Goal: Task Accomplishment & Management: Manage account settings

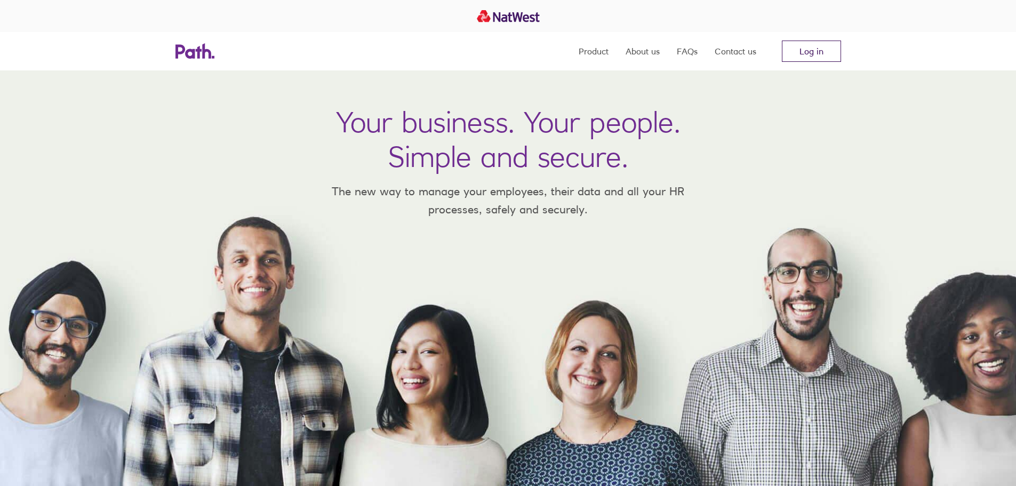
click at [811, 49] on link "Log in" at bounding box center [811, 51] width 59 height 21
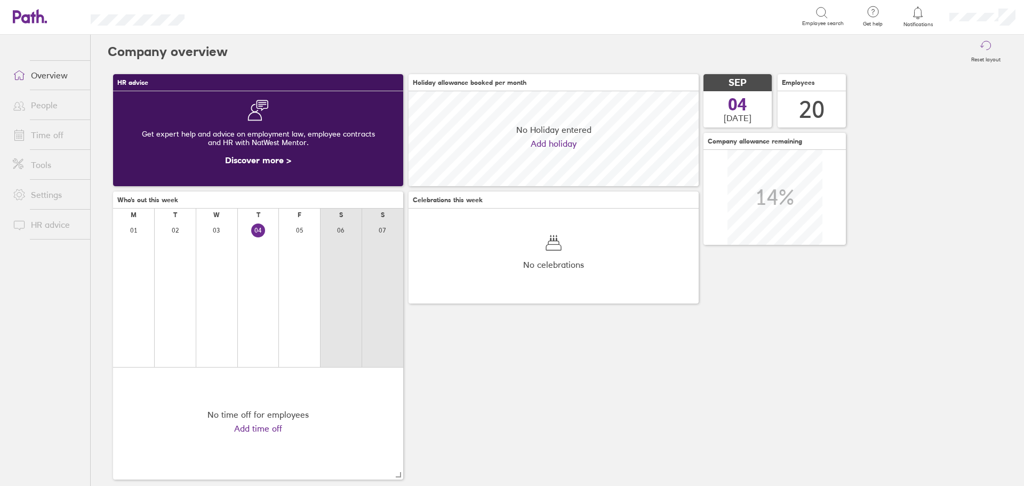
scroll to position [95, 290]
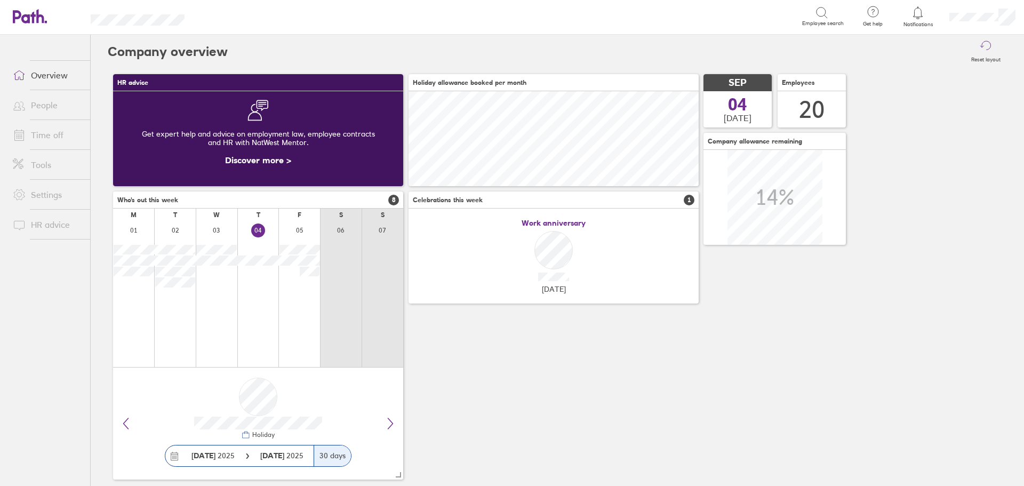
click at [50, 136] on link "Time off" at bounding box center [47, 134] width 86 height 21
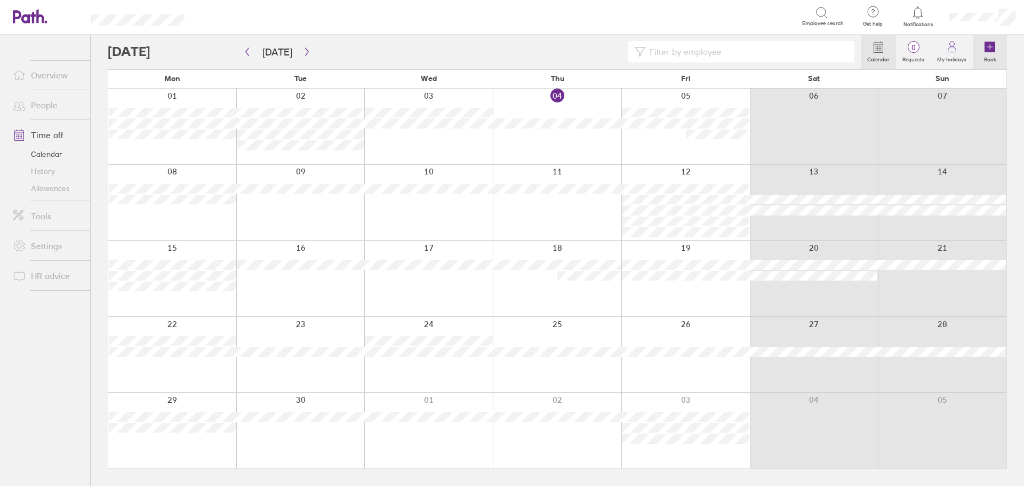
click at [990, 49] on icon at bounding box center [989, 47] width 11 height 11
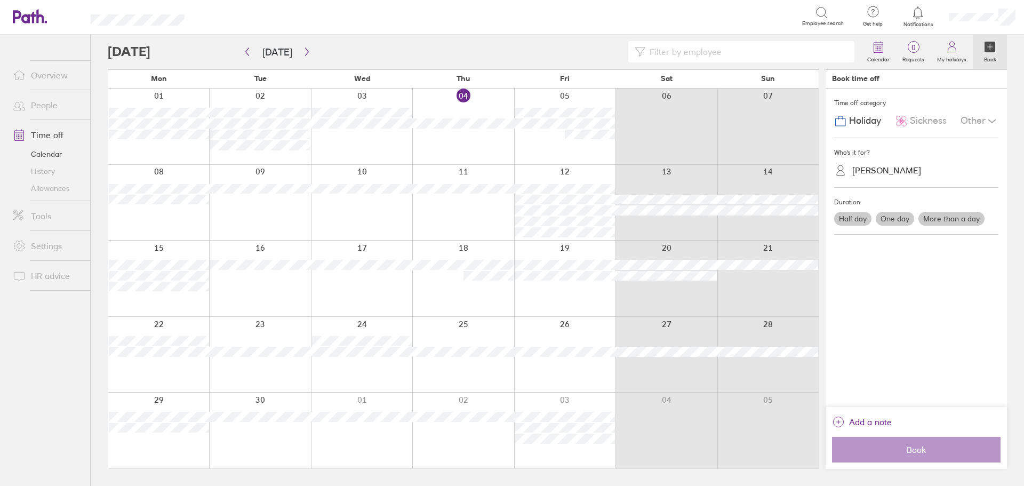
click at [925, 121] on span "Sickness" at bounding box center [928, 120] width 37 height 11
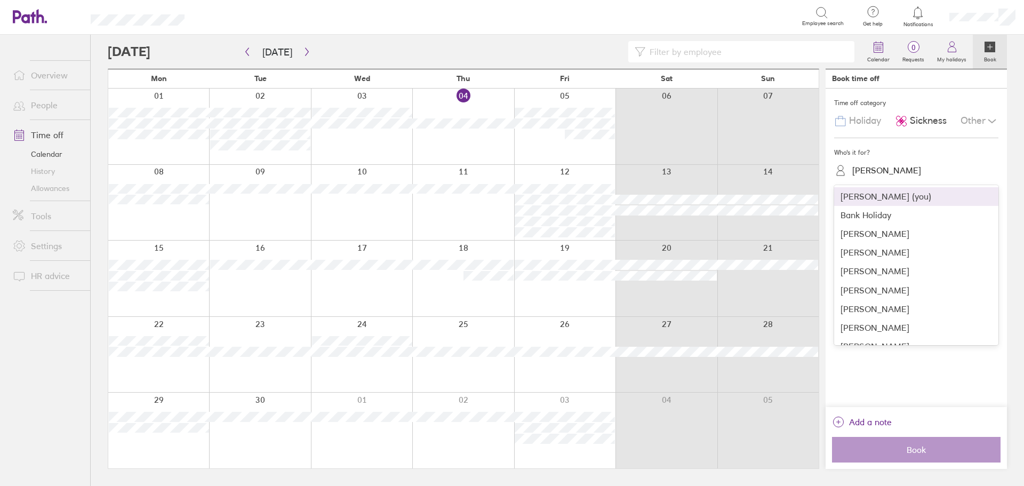
click at [862, 171] on div "Pete Jones" at bounding box center [886, 170] width 69 height 10
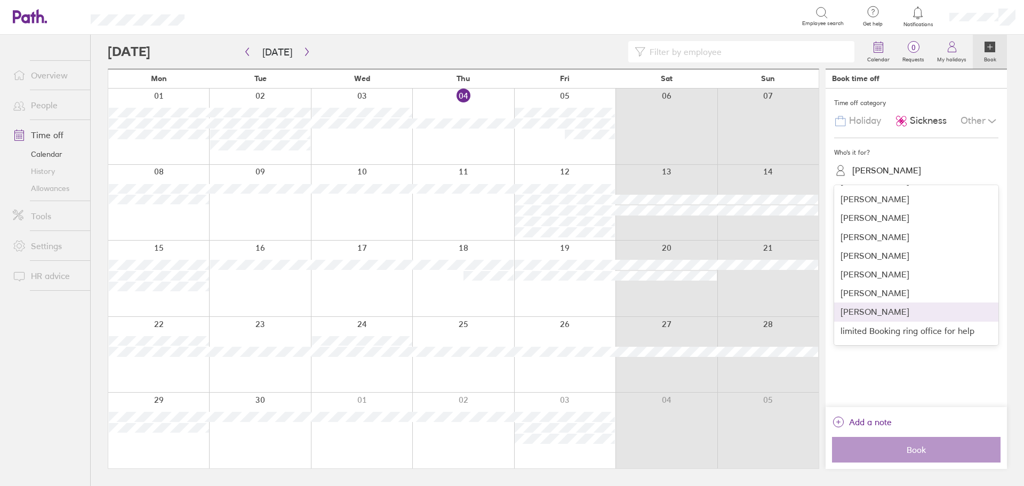
click at [866, 313] on div "Lee Adams" at bounding box center [916, 311] width 164 height 19
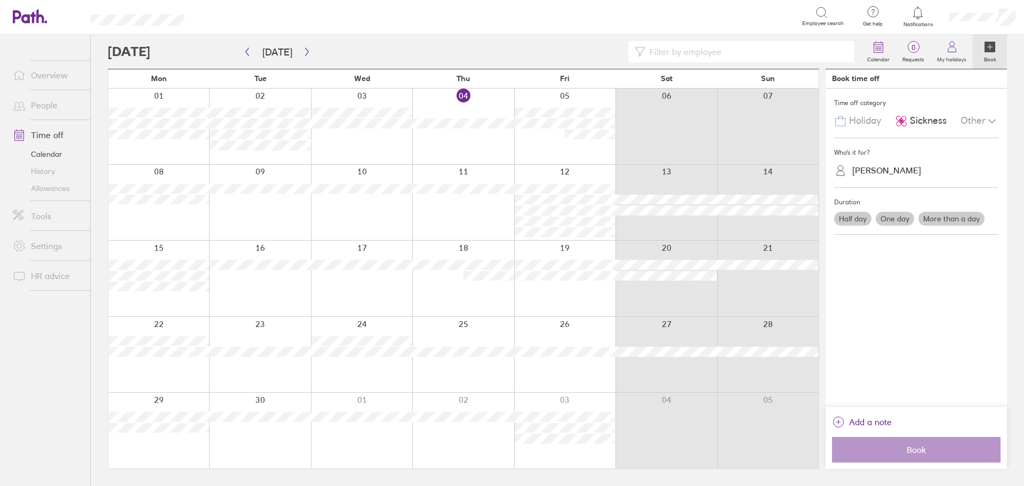
click at [900, 216] on label "One day" at bounding box center [895, 219] width 38 height 14
click at [0, 0] on input "One day" at bounding box center [0, 0] width 0 height 0
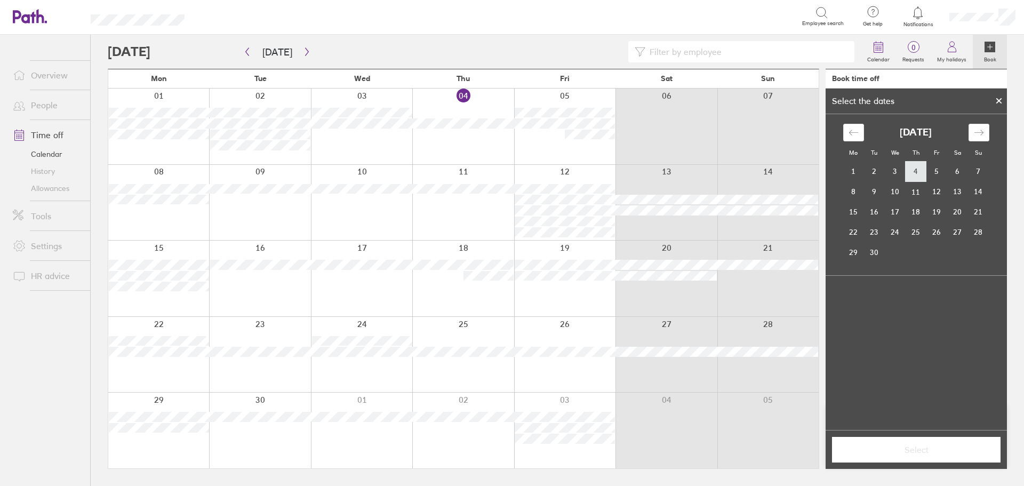
click at [912, 171] on td "4" at bounding box center [915, 172] width 21 height 20
click at [928, 459] on button "Select" at bounding box center [916, 450] width 168 height 26
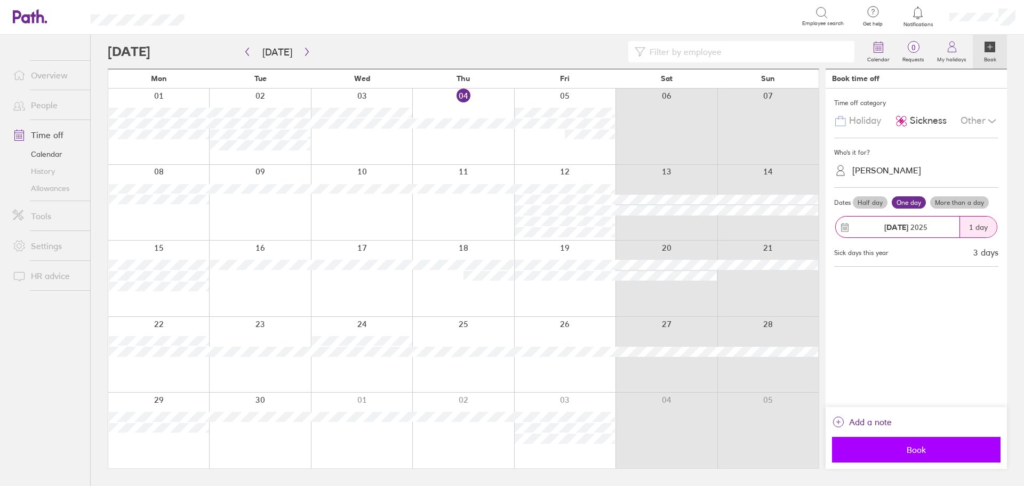
click at [921, 449] on span "Book" at bounding box center [916, 450] width 154 height 10
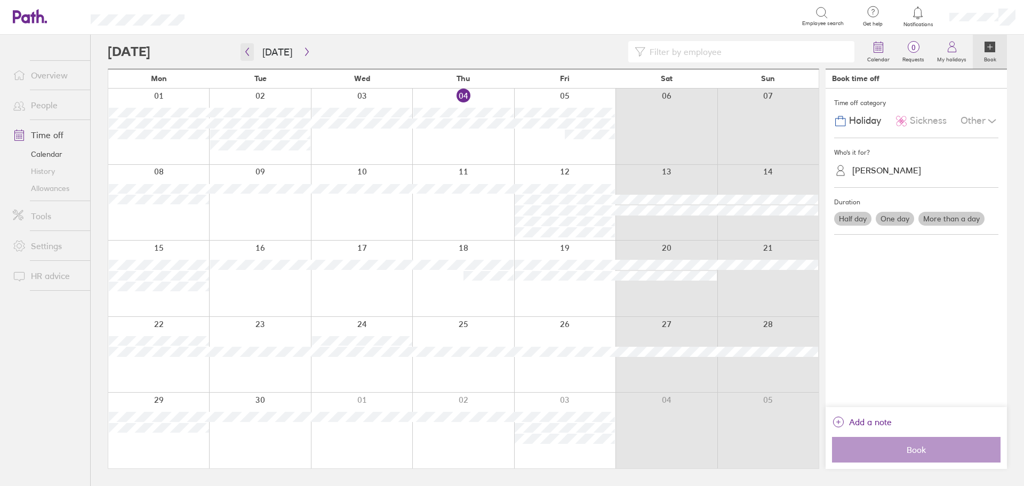
click at [248, 50] on icon "button" at bounding box center [247, 51] width 8 height 9
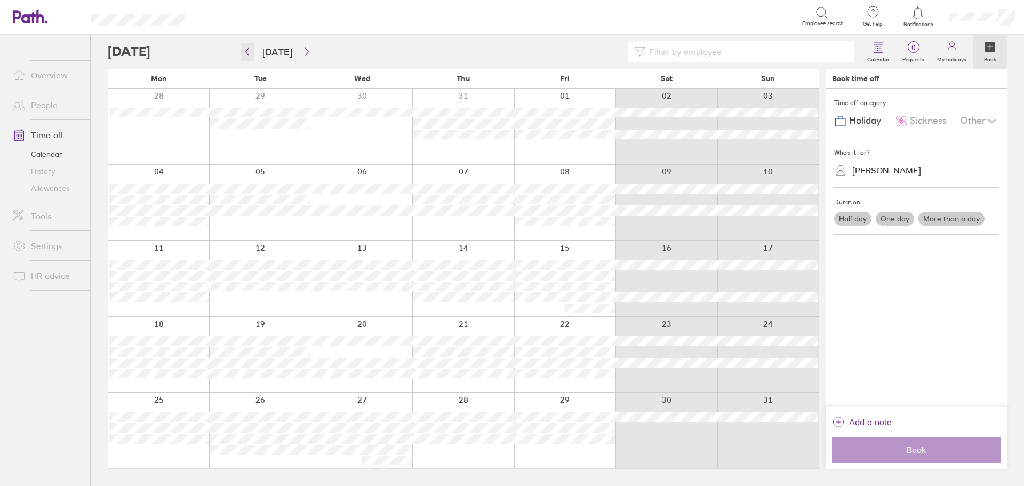
click at [247, 53] on icon "button" at bounding box center [247, 52] width 3 height 8
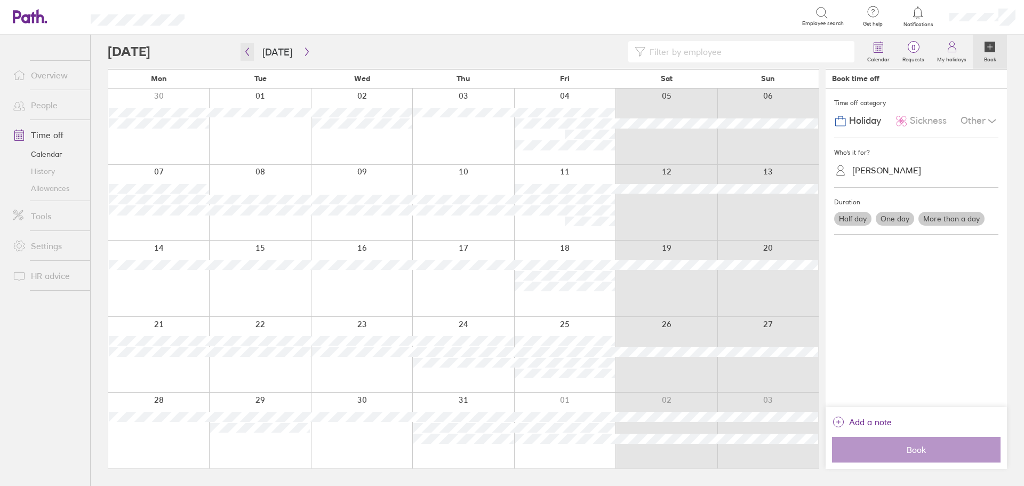
click at [247, 53] on icon "button" at bounding box center [247, 52] width 3 height 8
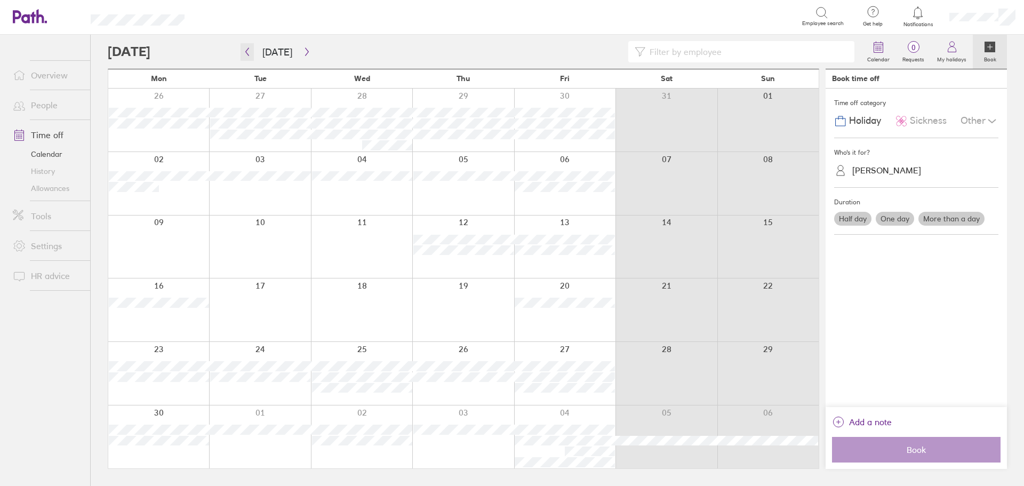
click at [247, 53] on icon "button" at bounding box center [247, 52] width 3 height 8
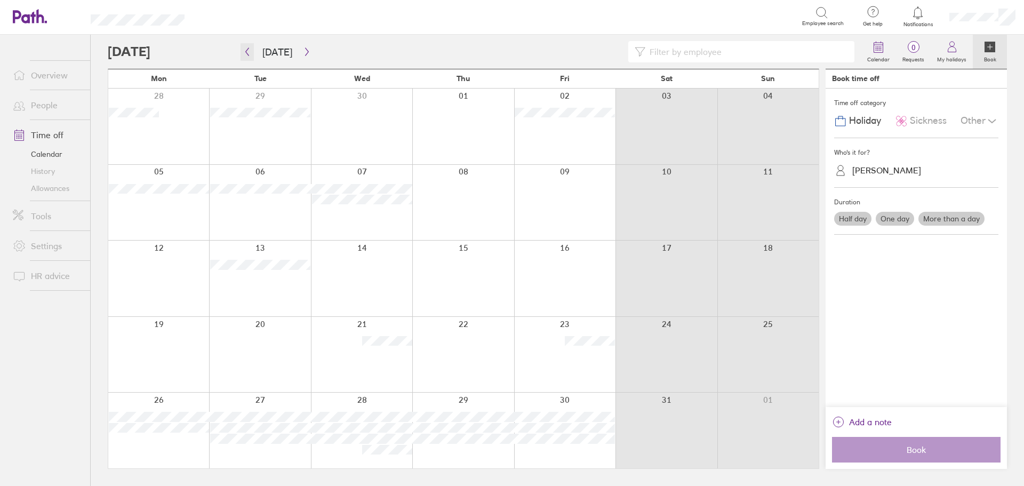
click at [247, 53] on icon "button" at bounding box center [247, 52] width 3 height 8
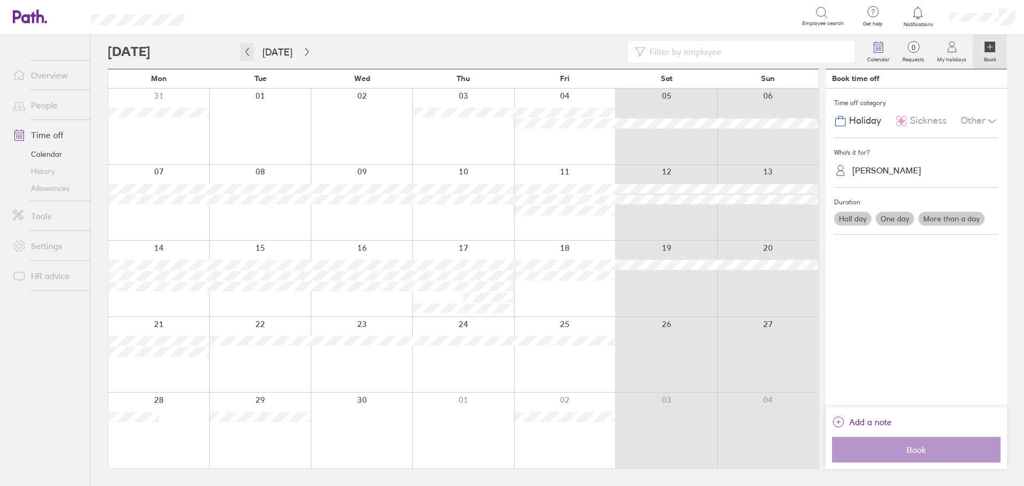
click at [247, 53] on icon "button" at bounding box center [247, 52] width 3 height 8
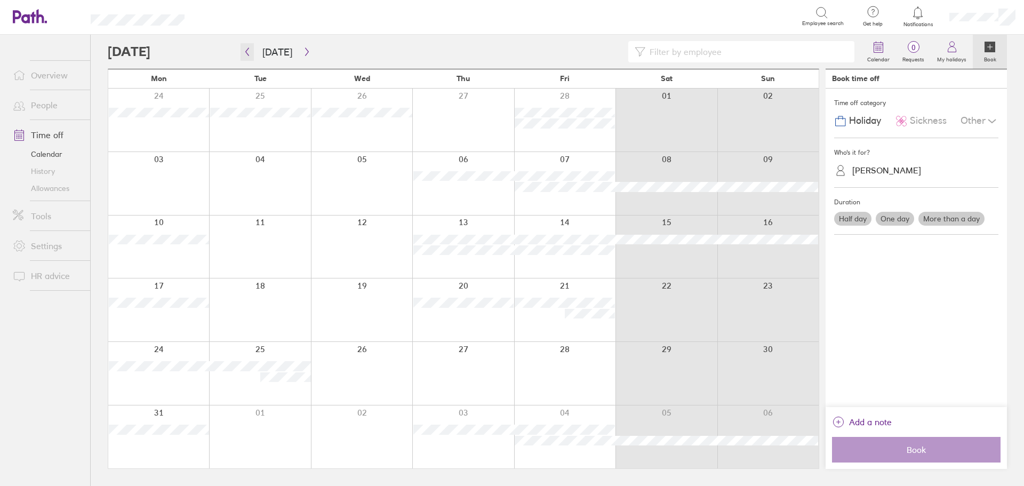
click at [247, 53] on icon "button" at bounding box center [247, 52] width 3 height 8
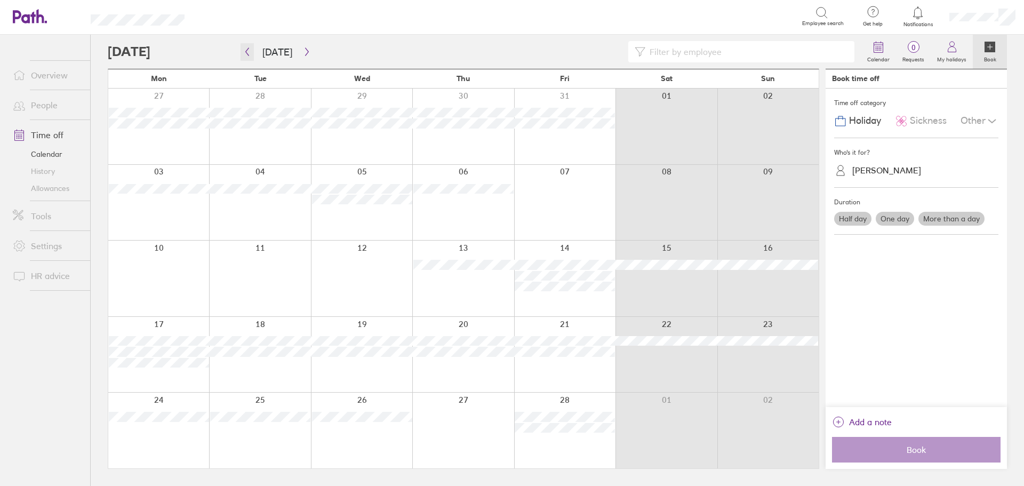
click at [247, 53] on icon "button" at bounding box center [247, 52] width 3 height 8
click at [303, 51] on icon "button" at bounding box center [307, 51] width 8 height 9
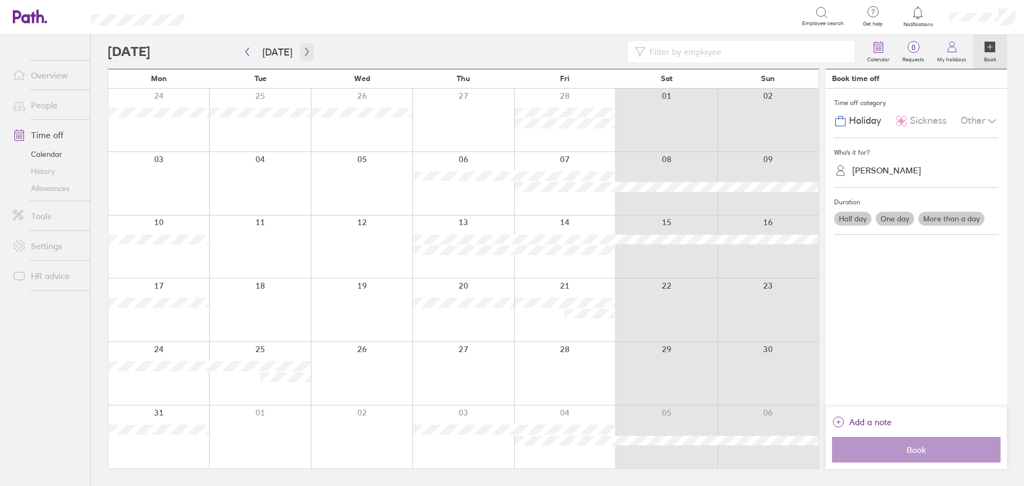
click at [303, 51] on icon "button" at bounding box center [307, 51] width 8 height 9
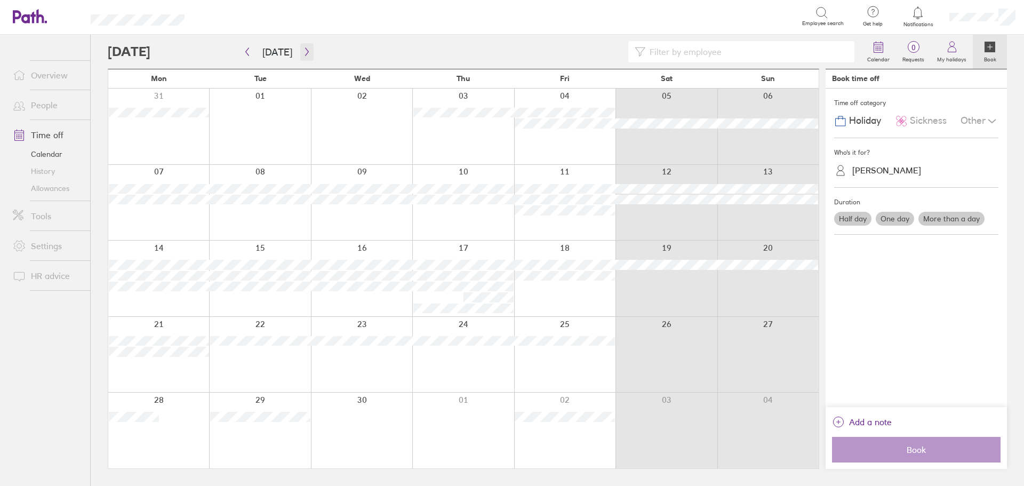
click at [303, 51] on icon "button" at bounding box center [307, 51] width 8 height 9
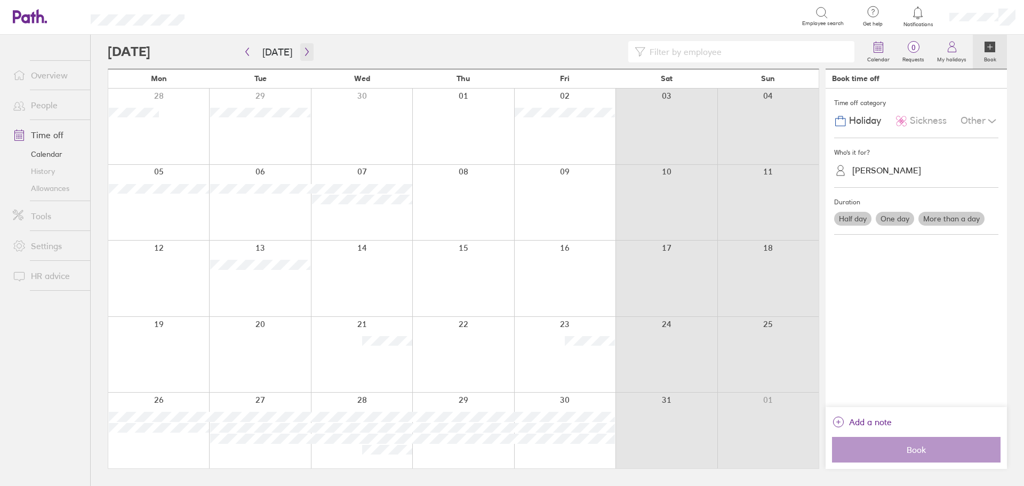
click at [303, 51] on icon "button" at bounding box center [307, 51] width 8 height 9
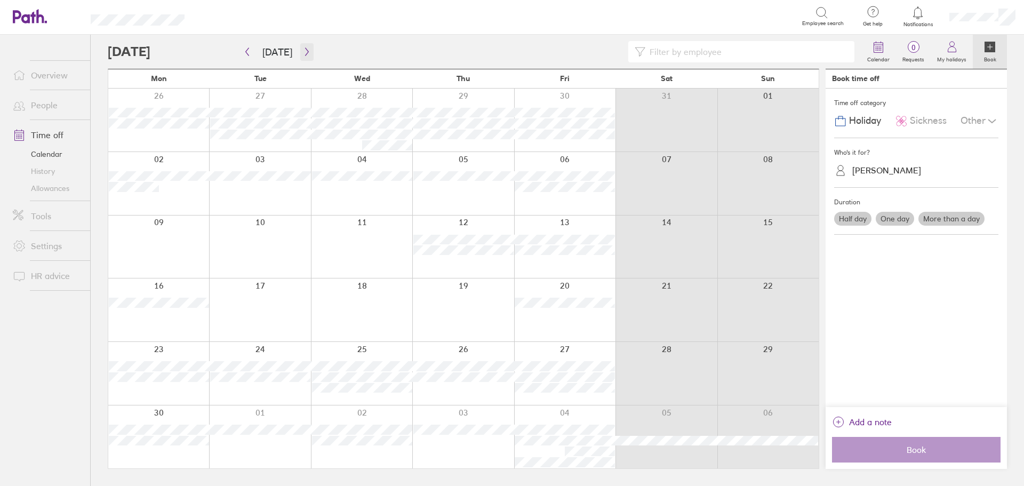
click at [304, 50] on icon "button" at bounding box center [307, 51] width 8 height 9
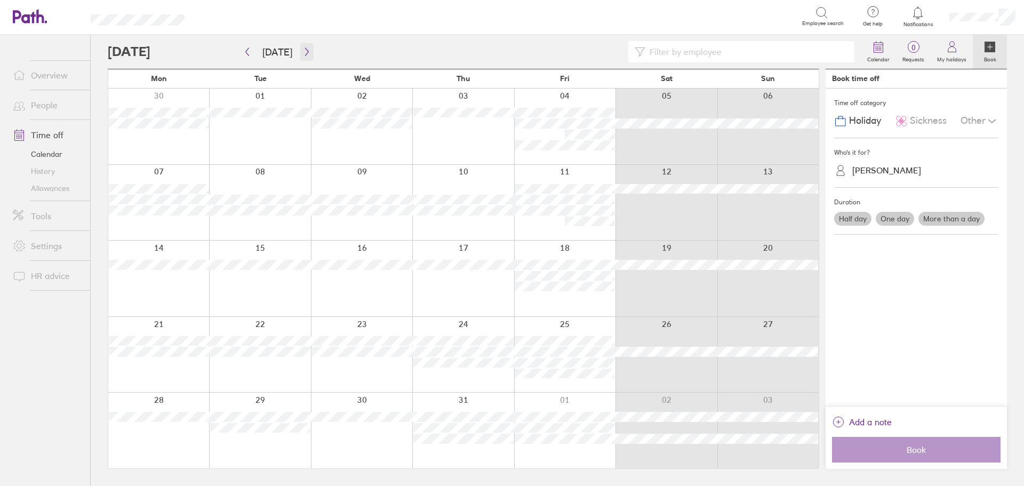
click at [305, 51] on icon "button" at bounding box center [307, 51] width 8 height 9
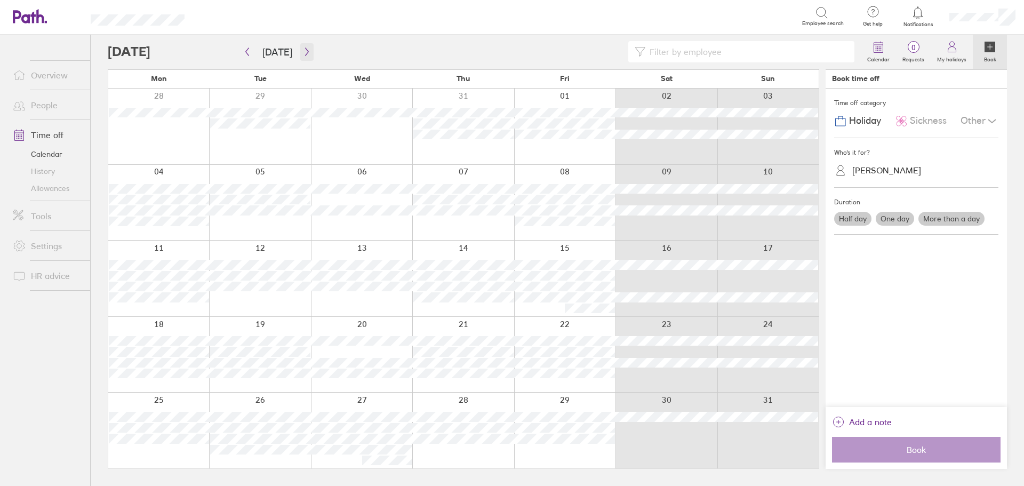
click at [303, 49] on icon "button" at bounding box center [307, 51] width 8 height 9
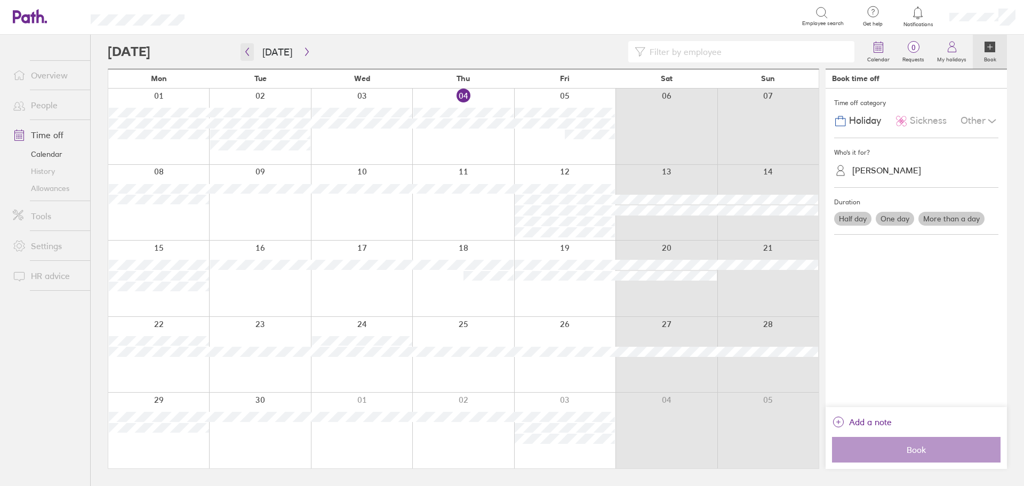
click at [245, 50] on icon "button" at bounding box center [247, 51] width 8 height 9
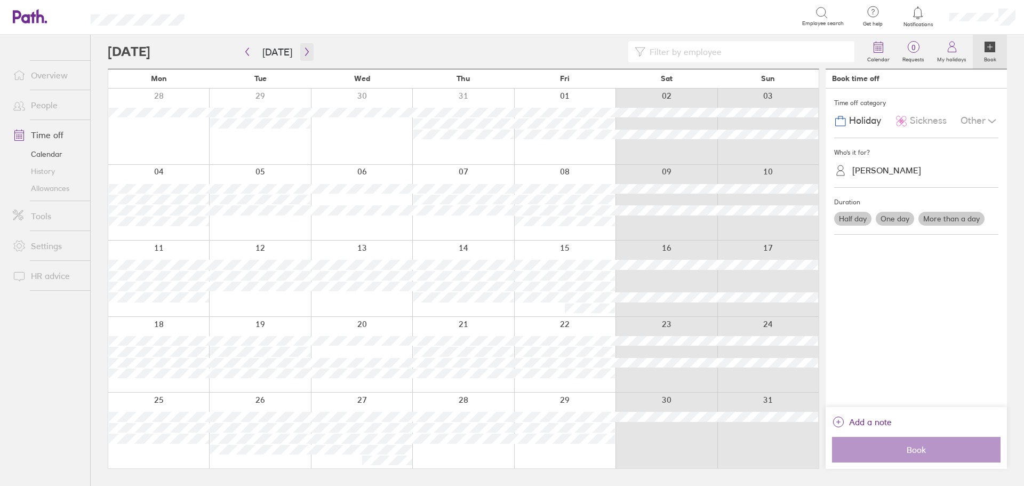
click at [303, 50] on icon "button" at bounding box center [307, 51] width 8 height 9
